Goal: Transaction & Acquisition: Purchase product/service

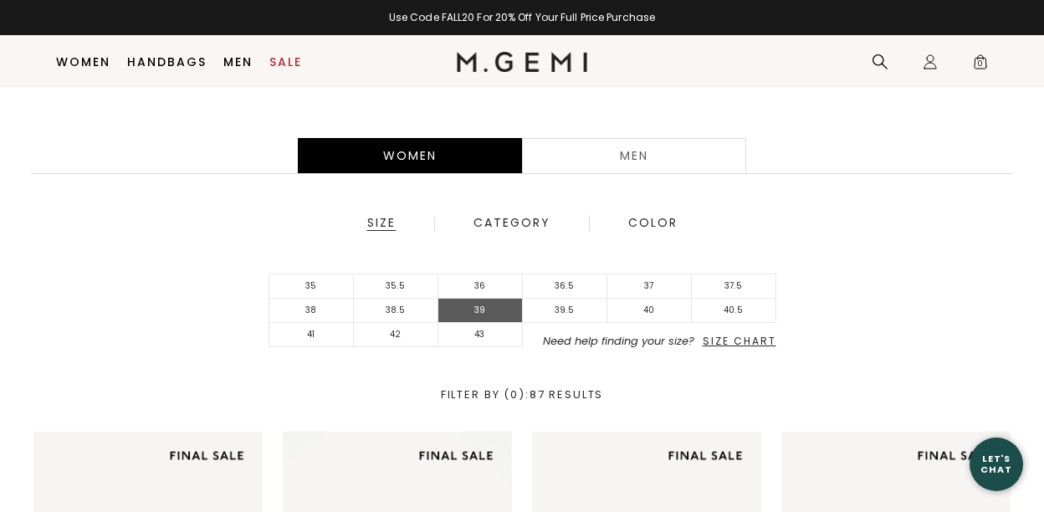
scroll to position [394, 0]
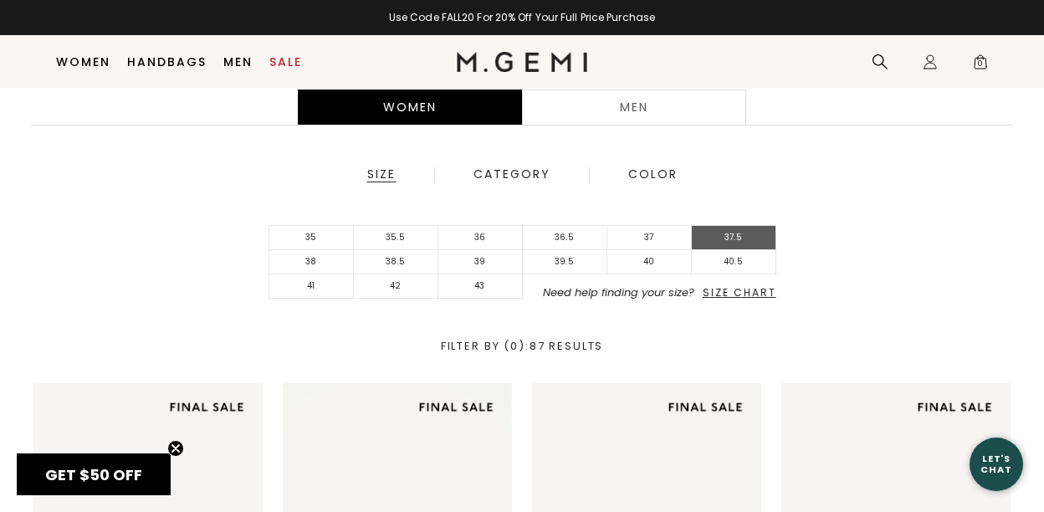
type input "[EMAIL_ADDRESS][DOMAIN_NAME]"
click at [718, 241] on li "37.5" at bounding box center [734, 238] width 85 height 24
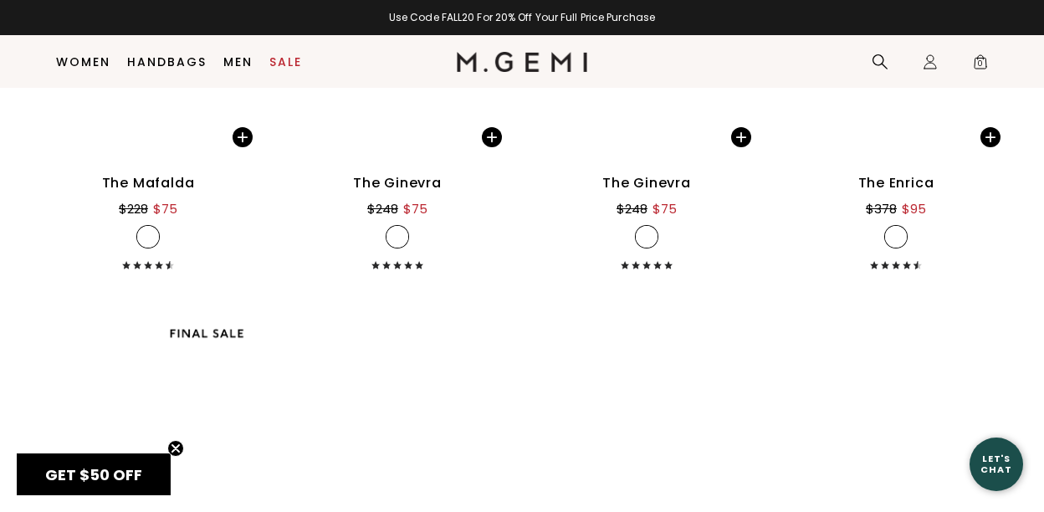
scroll to position [4075, 0]
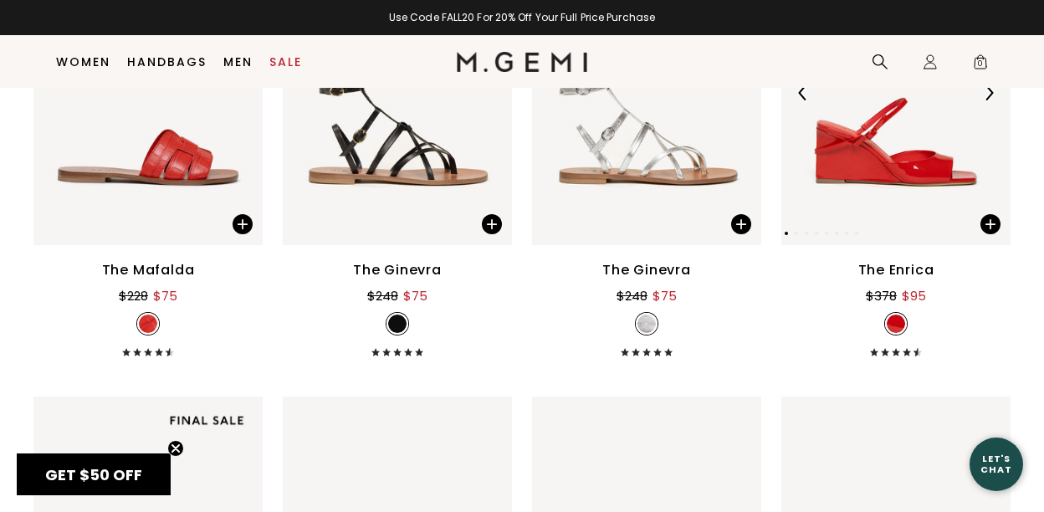
click at [900, 187] on img at bounding box center [896, 92] width 229 height 305
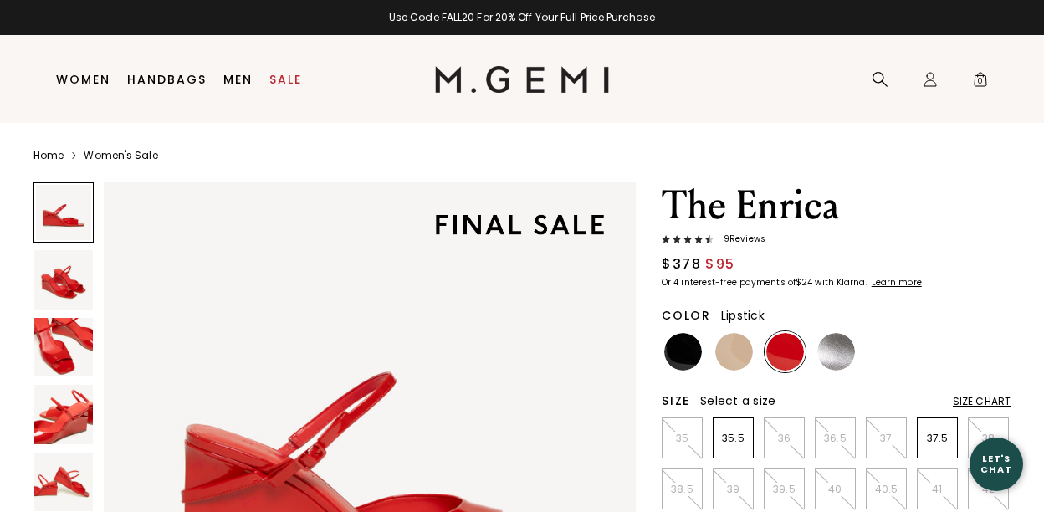
type input "[EMAIL_ADDRESS][DOMAIN_NAME]"
click at [75, 315] on div at bounding box center [63, 451] width 60 height 539
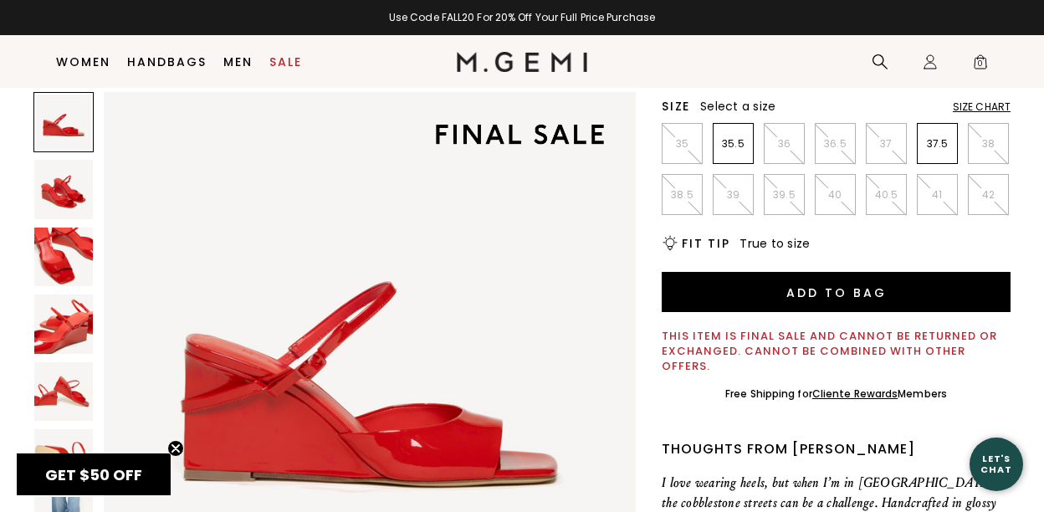
scroll to position [259, 0]
click at [83, 414] on img at bounding box center [63, 391] width 59 height 59
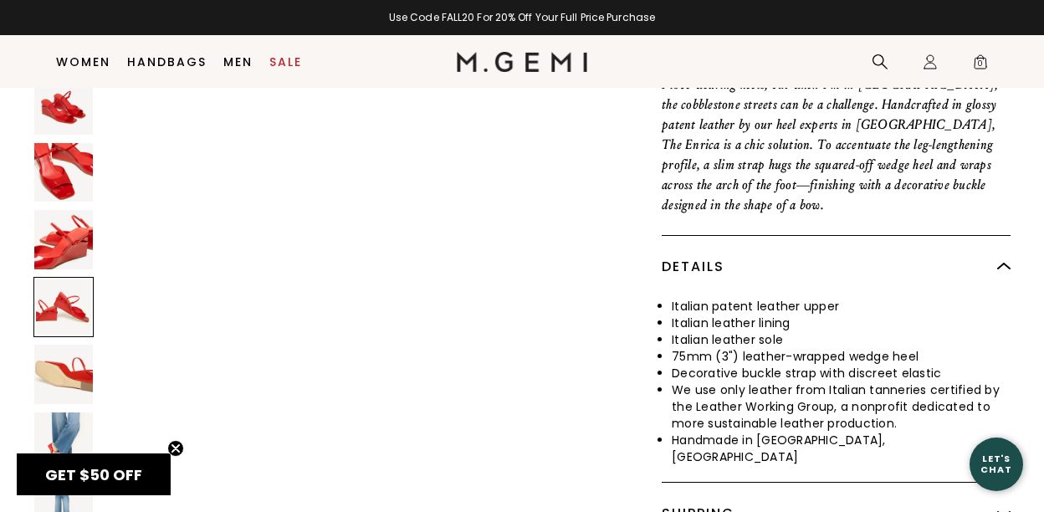
scroll to position [755, 0]
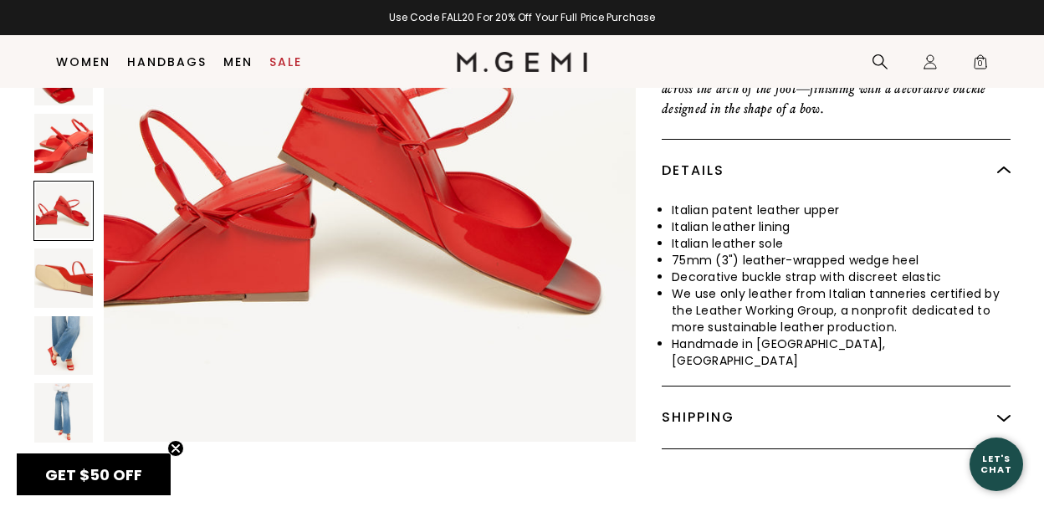
click at [72, 316] on img at bounding box center [63, 345] width 59 height 59
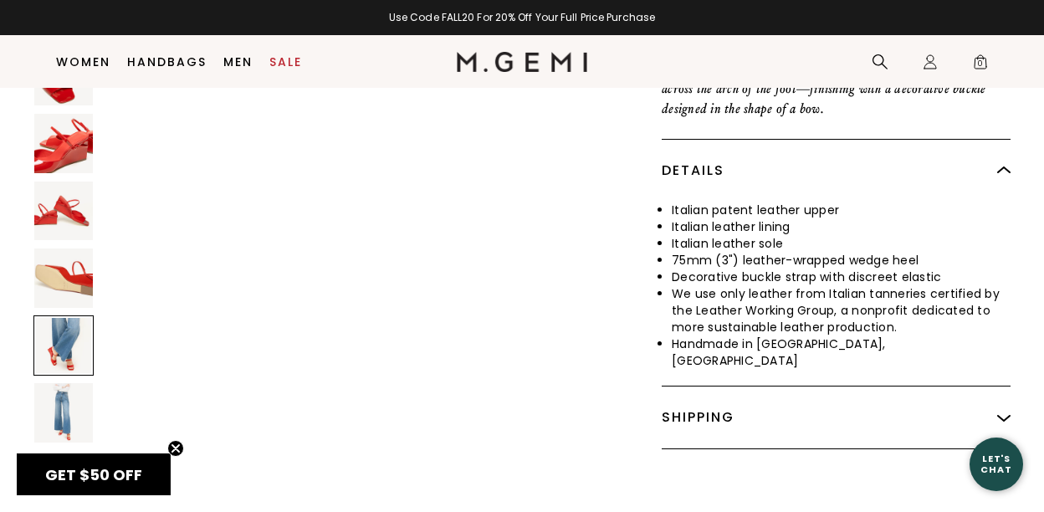
scroll to position [3291, 0]
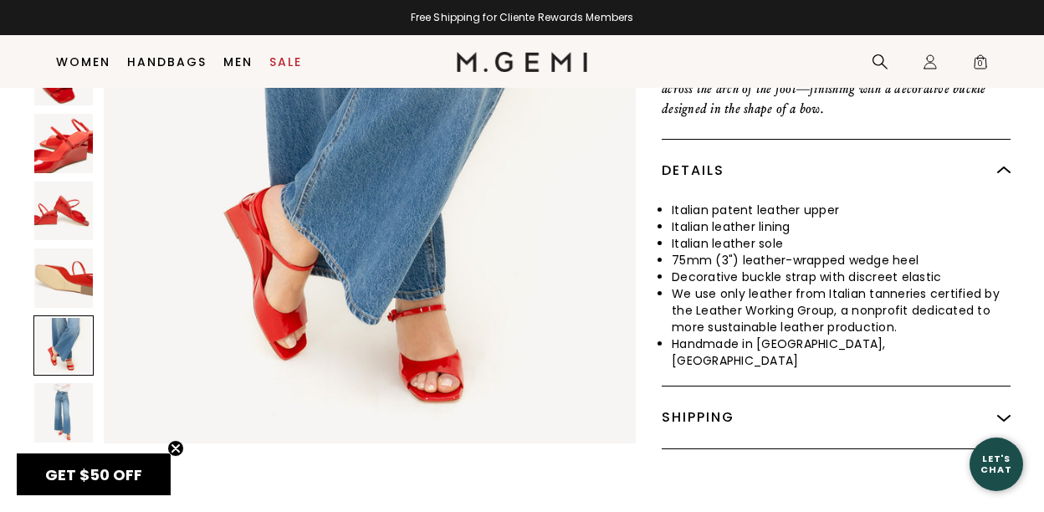
click at [68, 383] on img at bounding box center [63, 412] width 59 height 59
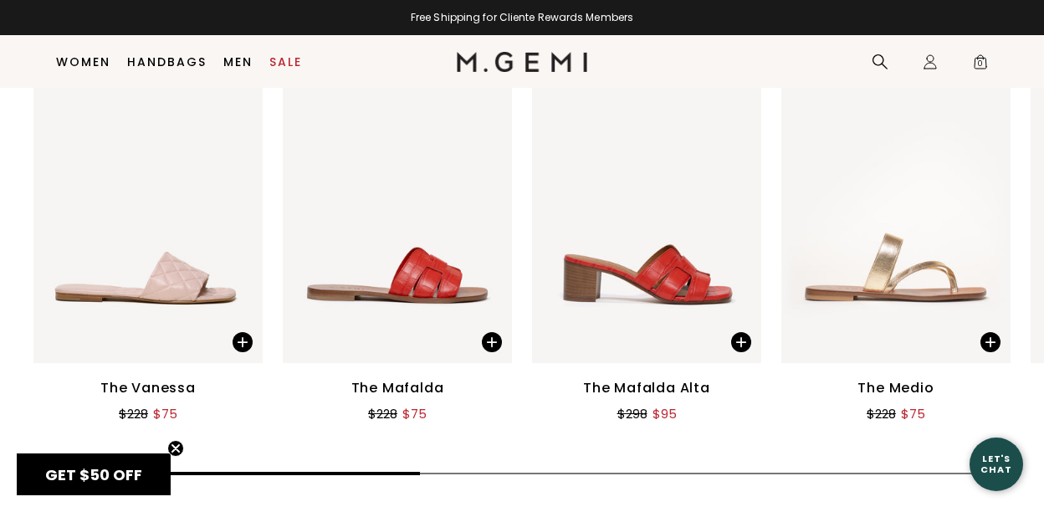
scroll to position [2499, 0]
